Goal: Information Seeking & Learning: Learn about a topic

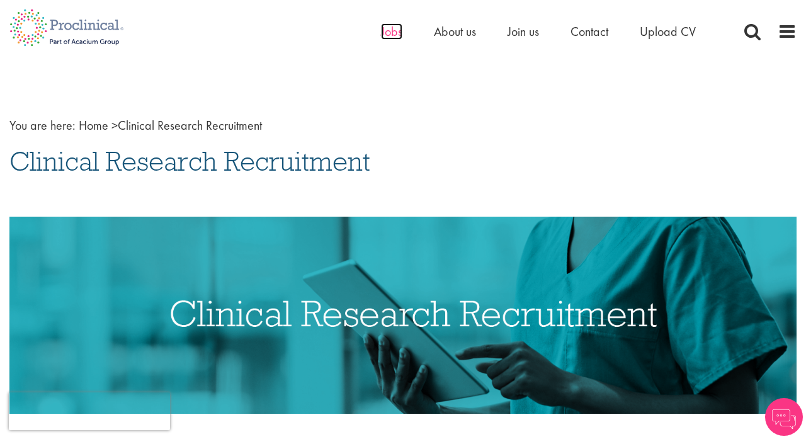
click at [386, 34] on span "Jobs" at bounding box center [391, 31] width 21 height 16
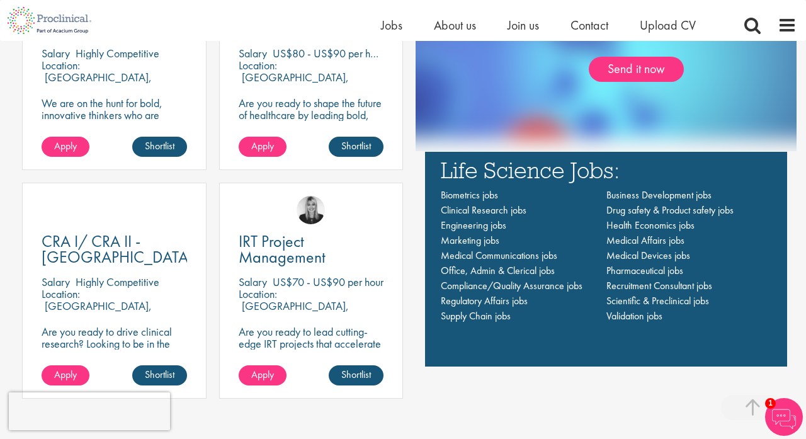
scroll to position [870, 0]
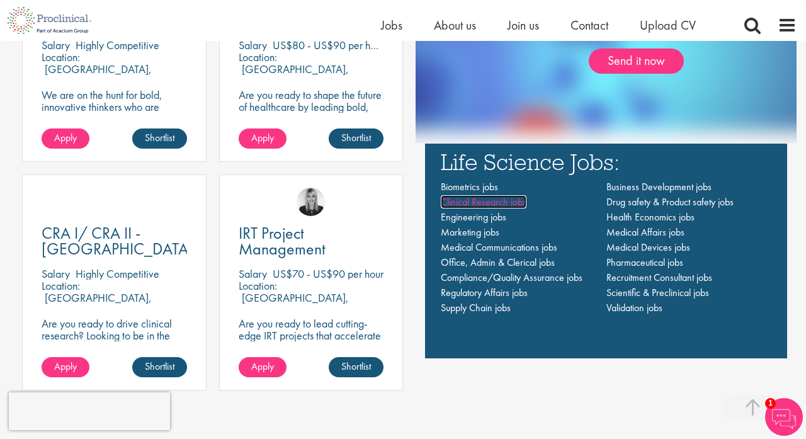
click at [482, 204] on span "Clinical Research jobs" at bounding box center [484, 201] width 86 height 13
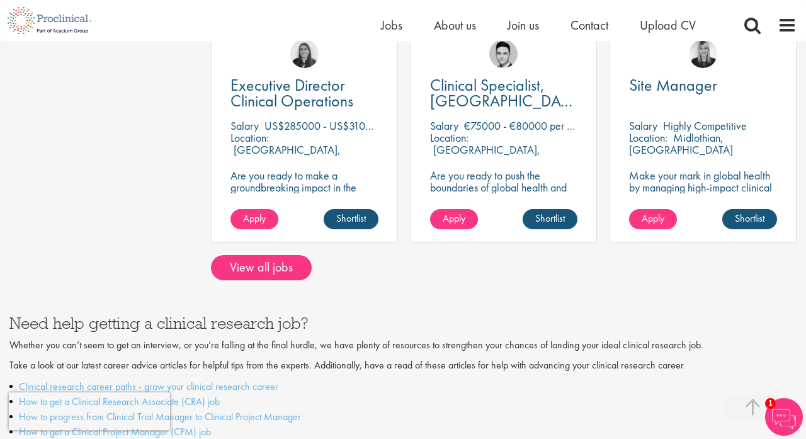
scroll to position [1097, 0]
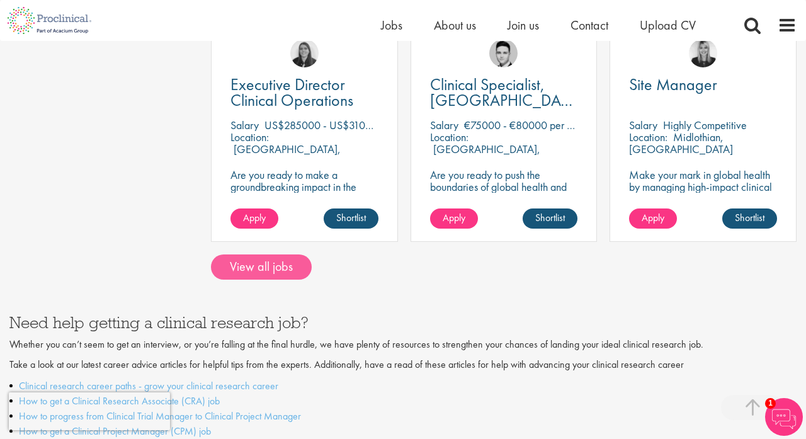
click at [253, 255] on link "View all jobs" at bounding box center [261, 267] width 101 height 25
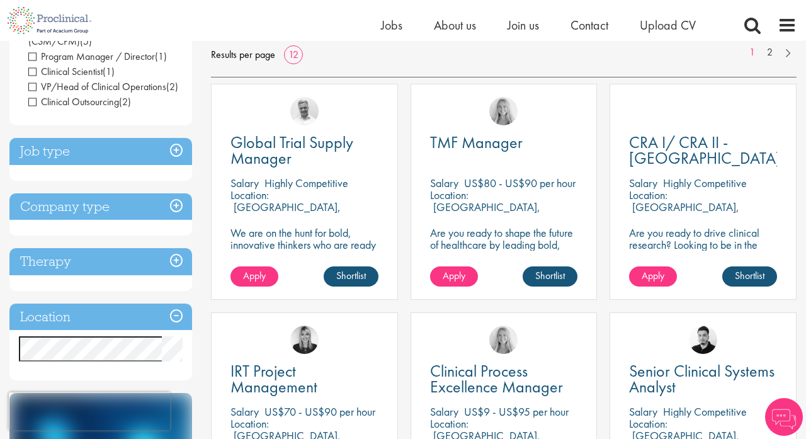
scroll to position [202, 0]
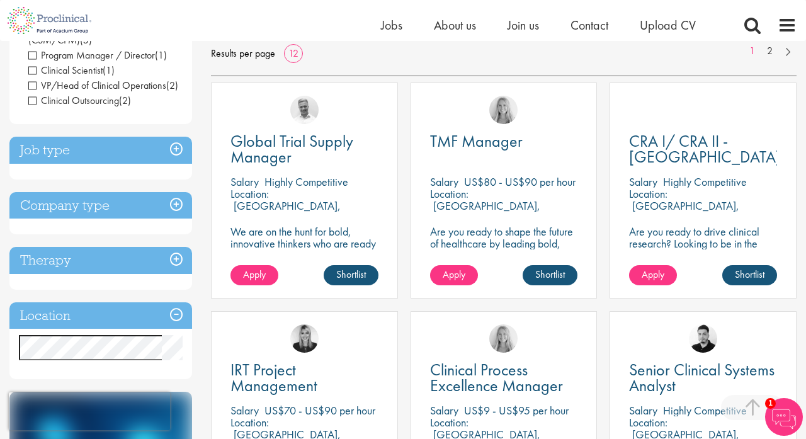
click at [169, 156] on h3 "Job type" at bounding box center [100, 150] width 183 height 27
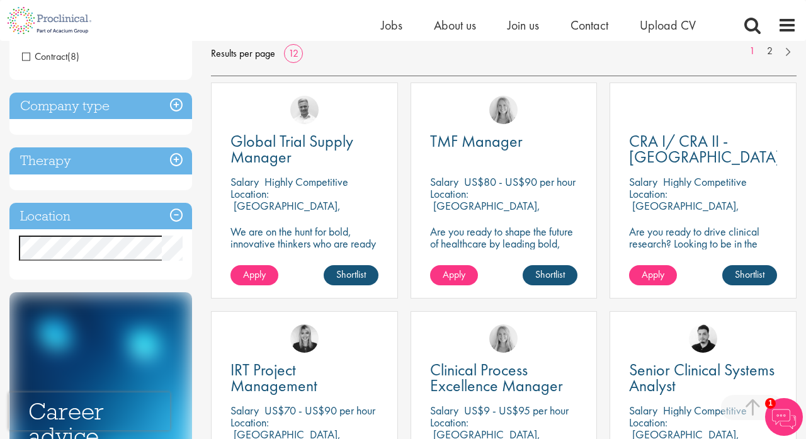
click at [175, 212] on h3 "Location" at bounding box center [100, 216] width 183 height 27
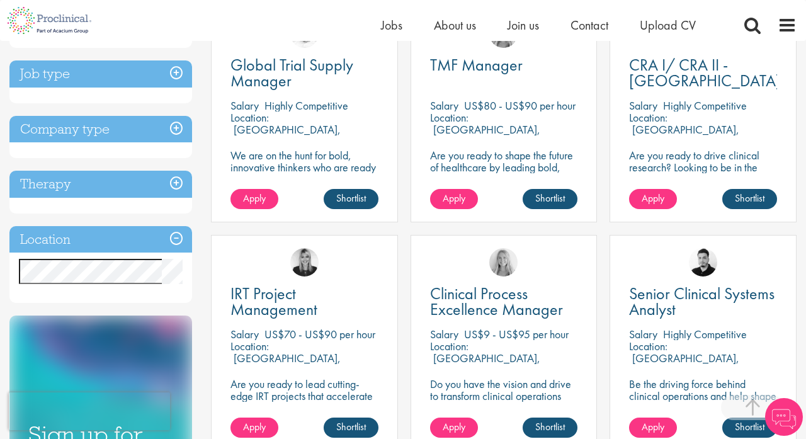
scroll to position [285, 0]
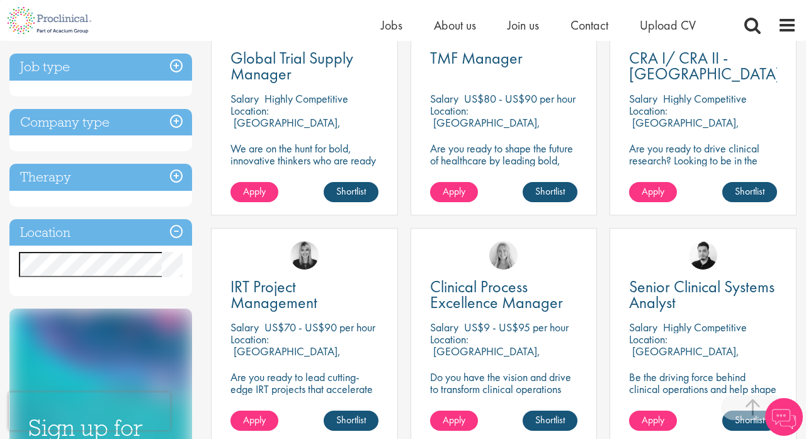
click at [103, 230] on h3 "Location" at bounding box center [100, 232] width 183 height 27
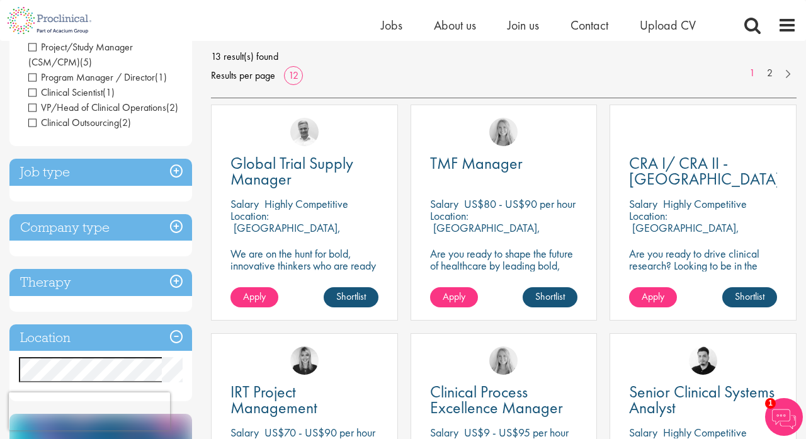
scroll to position [178, 0]
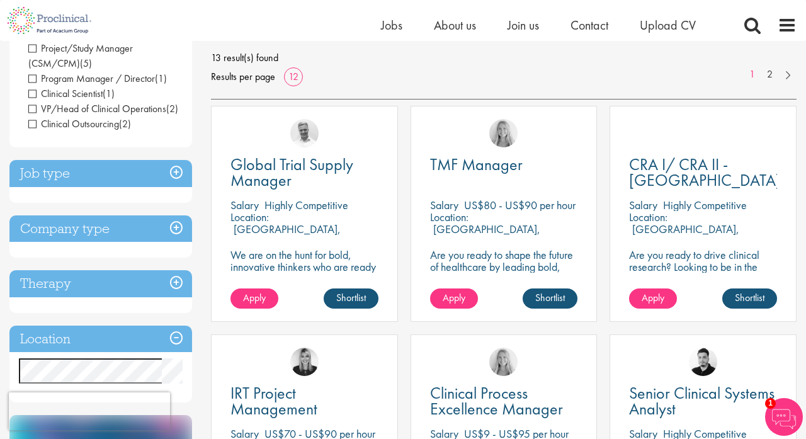
click at [127, 171] on h3 "Job type" at bounding box center [100, 173] width 183 height 27
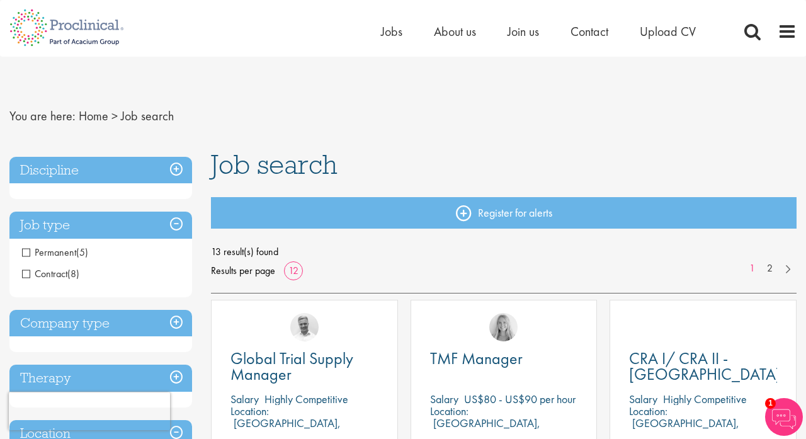
scroll to position [0, 0]
click at [125, 173] on h3 "Discipline" at bounding box center [100, 170] width 183 height 27
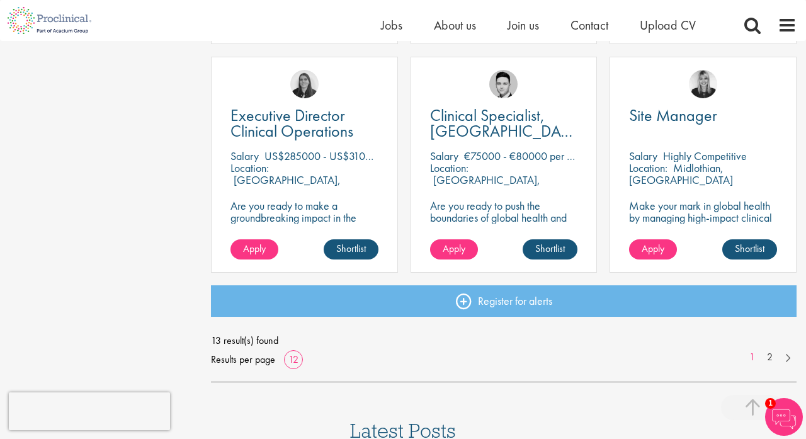
scroll to position [927, 0]
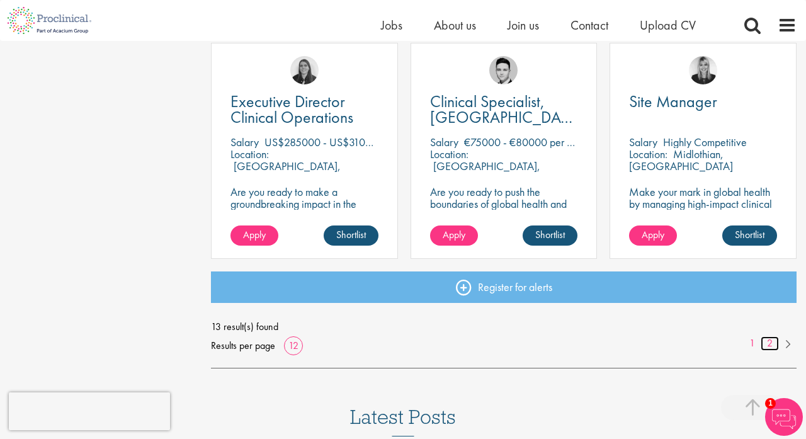
click at [771, 343] on link "2" at bounding box center [770, 343] width 18 height 14
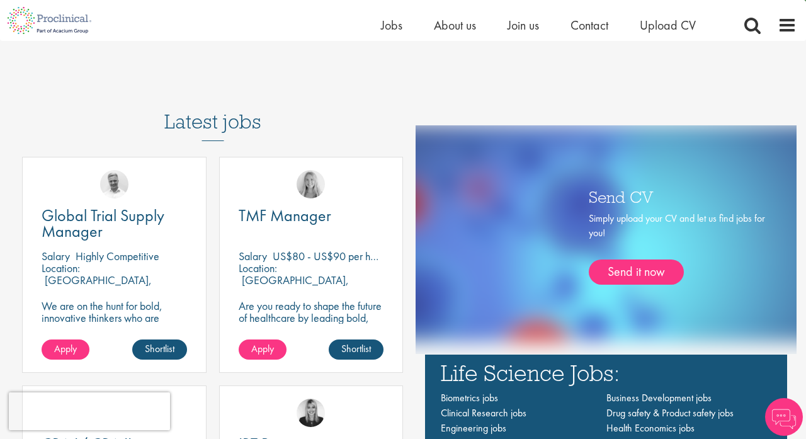
scroll to position [659, 0]
